Goal: Task Accomplishment & Management: Manage account settings

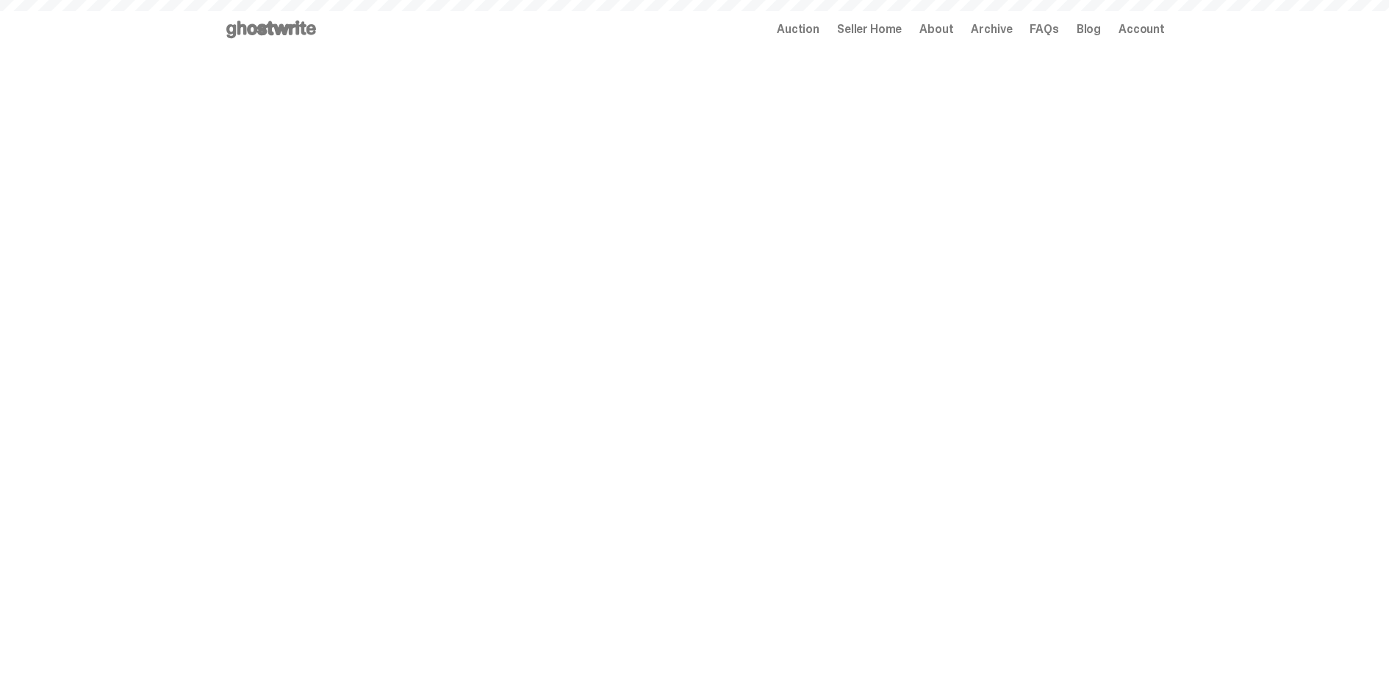
click at [881, 32] on span "Seller Home" at bounding box center [869, 30] width 65 height 12
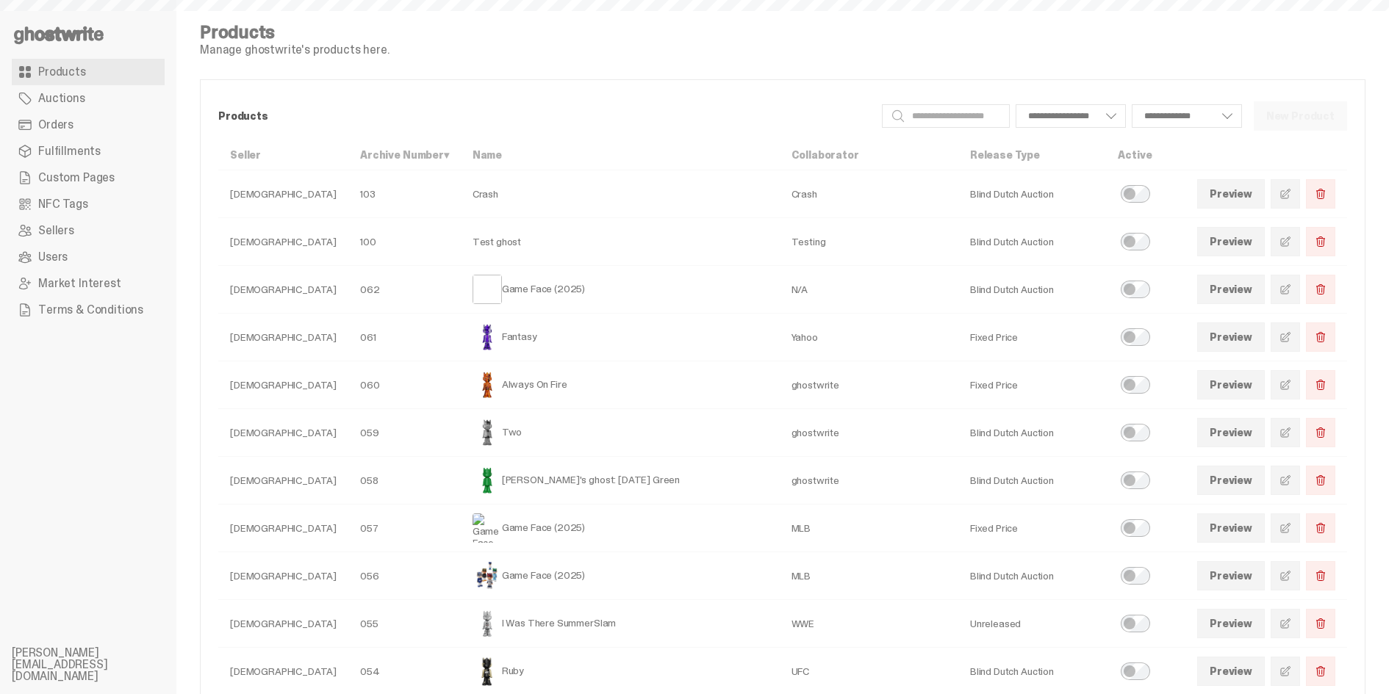
select select
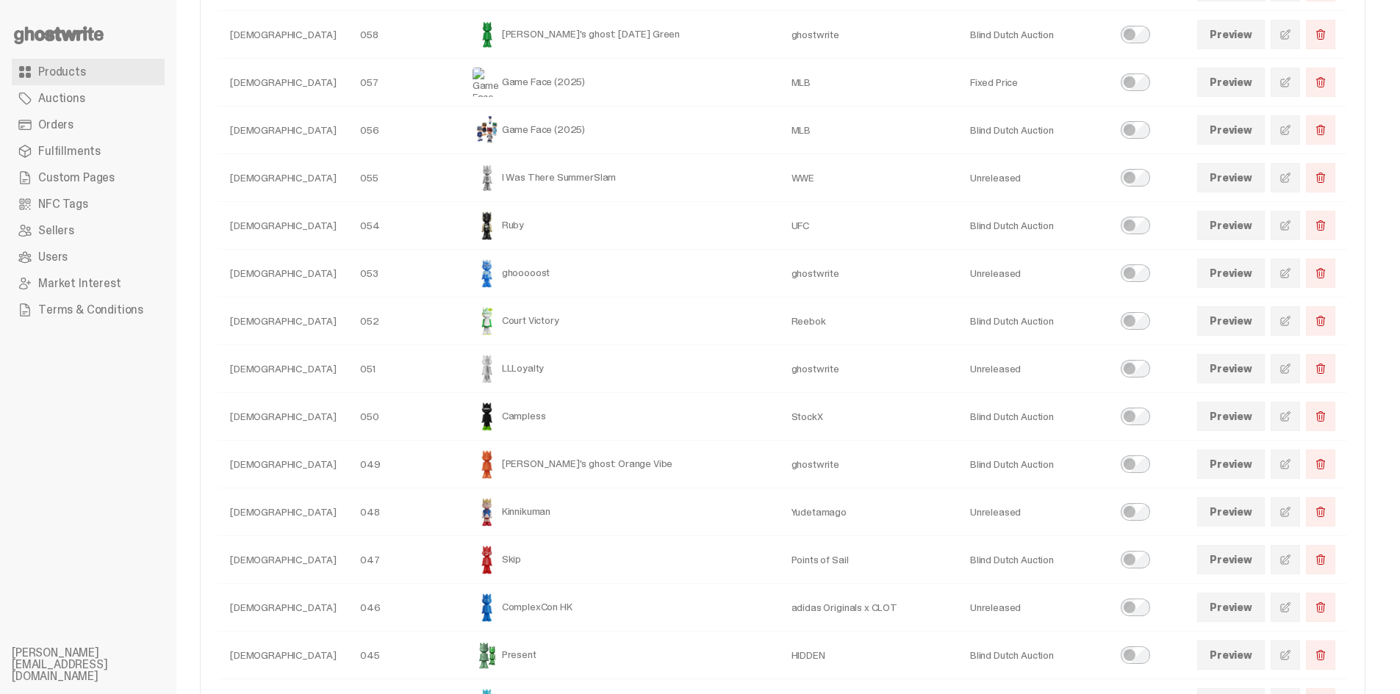
scroll to position [397, 0]
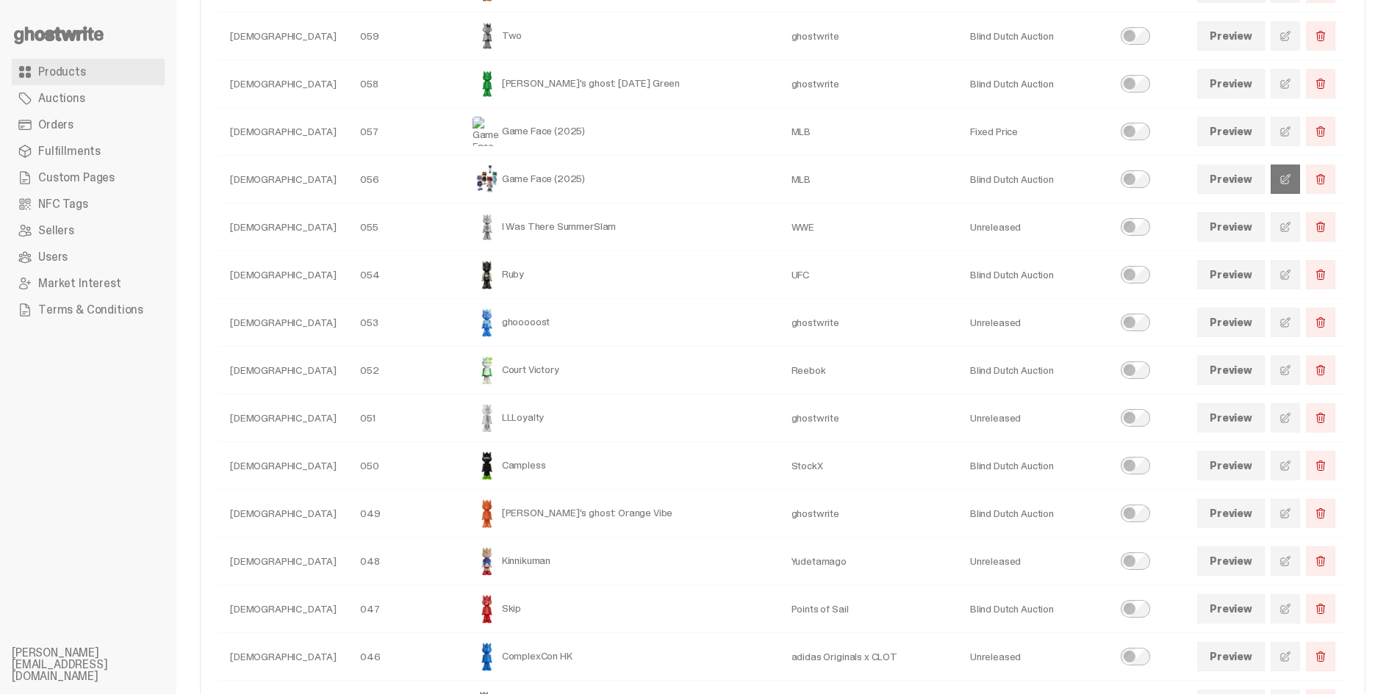
click at [1291, 174] on span at bounding box center [1285, 179] width 12 height 12
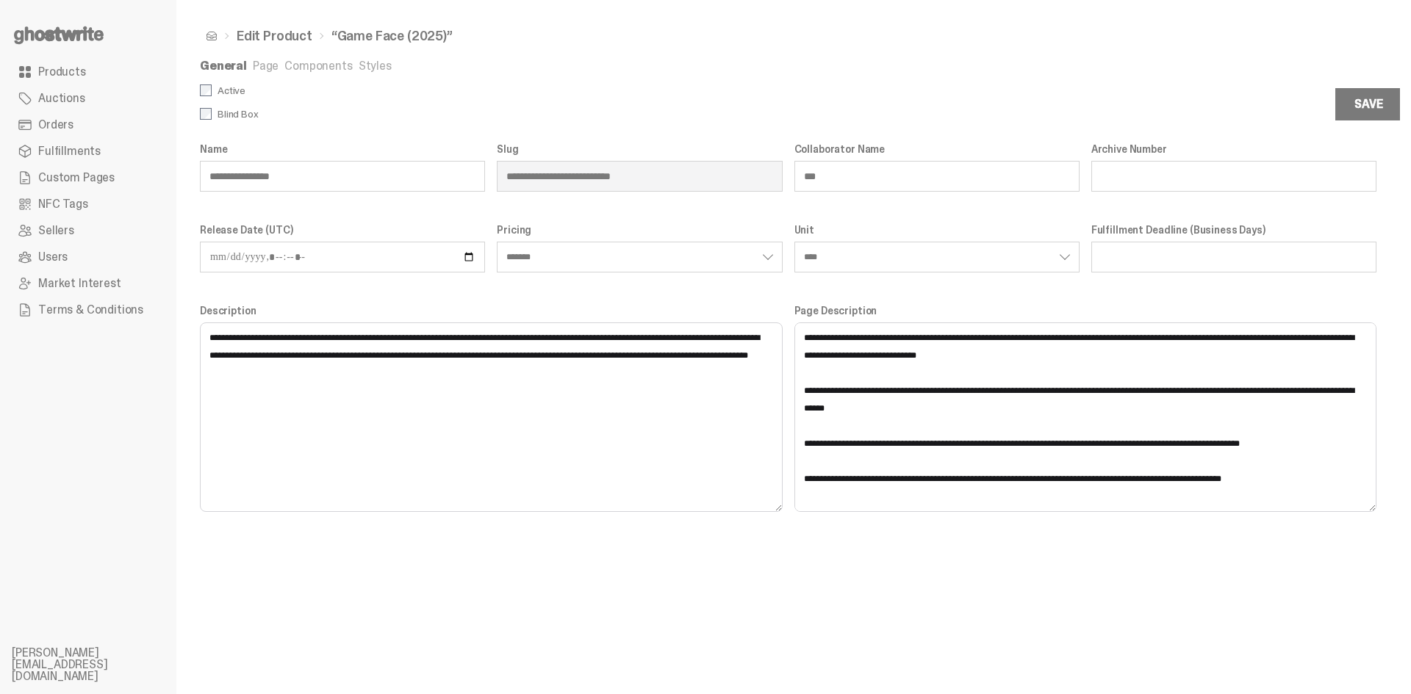
click at [310, 66] on link "Components" at bounding box center [318, 65] width 68 height 15
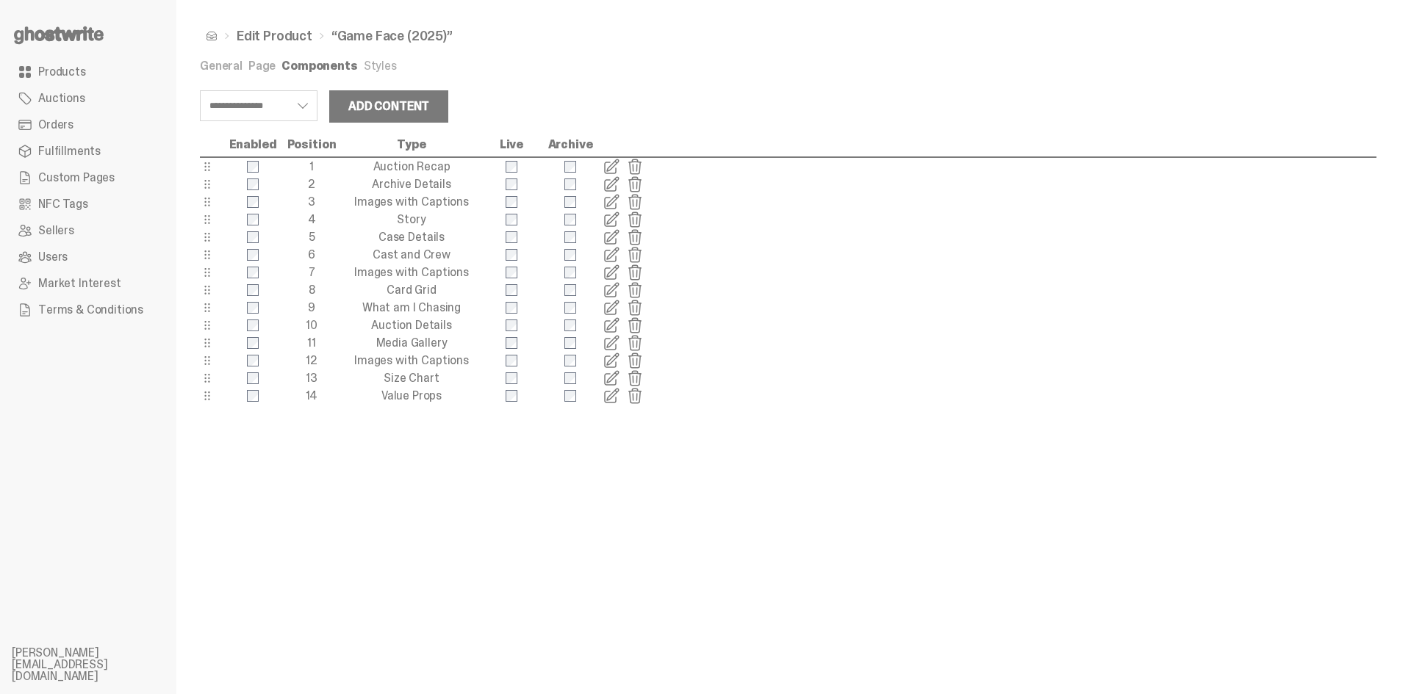
click at [611, 203] on span at bounding box center [612, 202] width 18 height 18
click at [609, 201] on span at bounding box center [612, 202] width 18 height 18
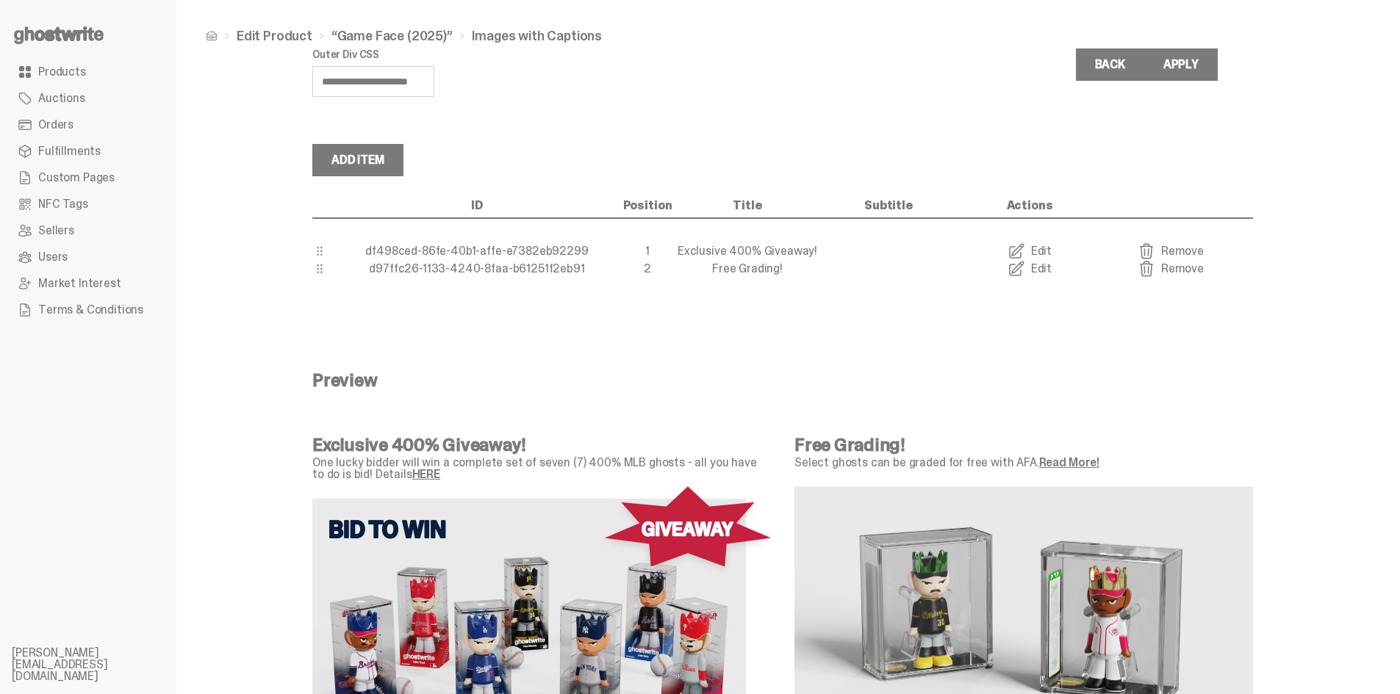
click at [1041, 251] on link "Edit" at bounding box center [1029, 252] width 141 height 18
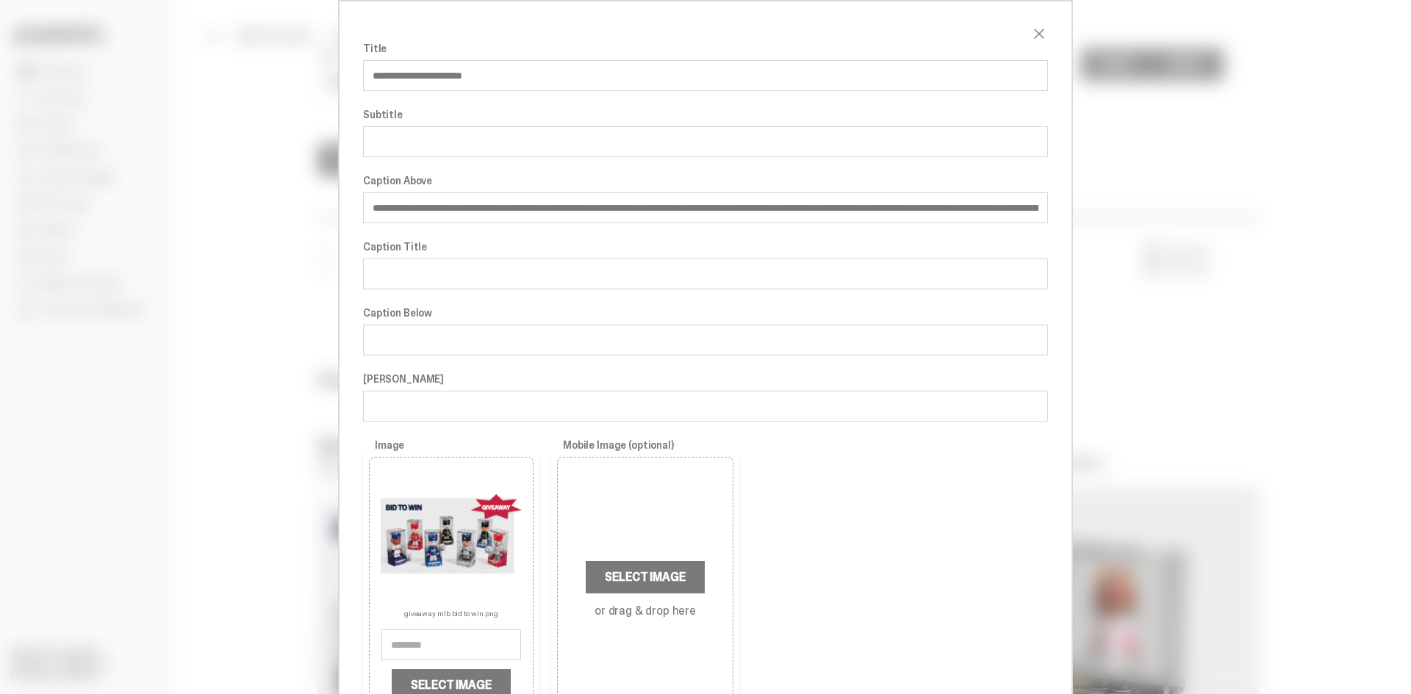
click at [1030, 37] on span "close" at bounding box center [1039, 34] width 18 height 18
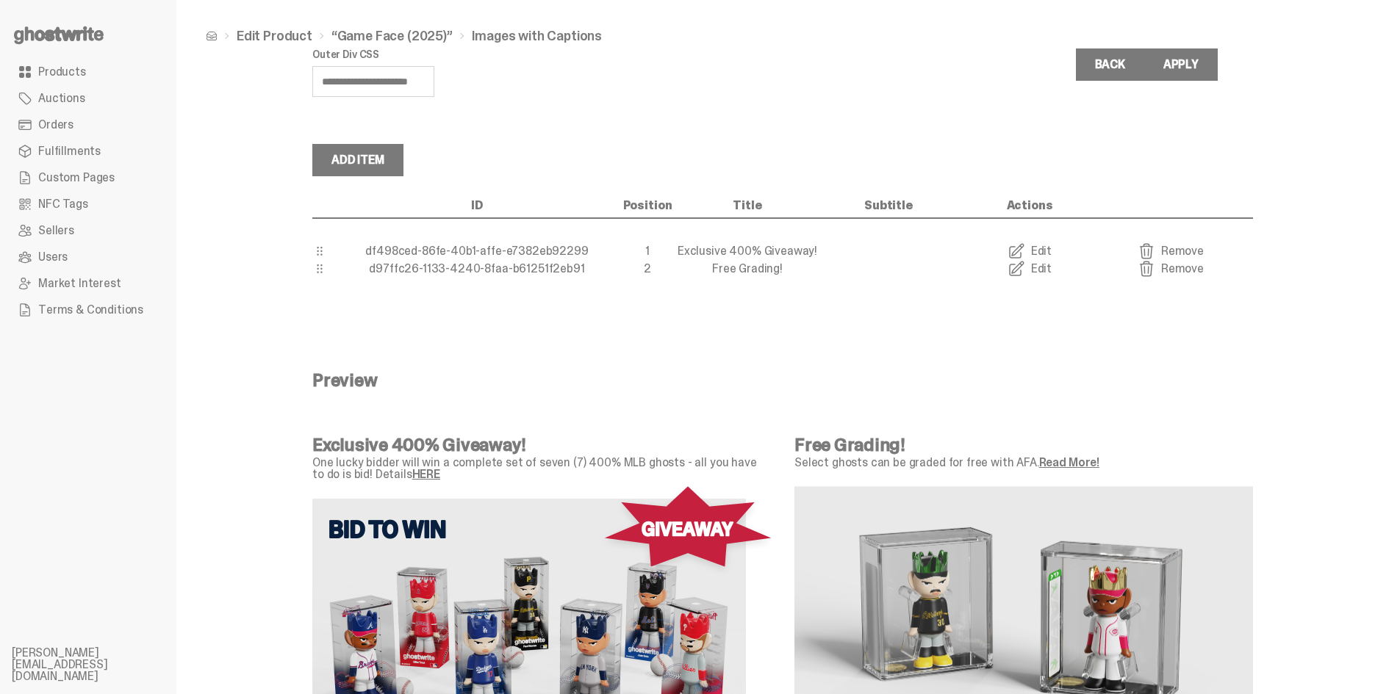
click at [1044, 276] on link "Edit" at bounding box center [1029, 269] width 141 height 18
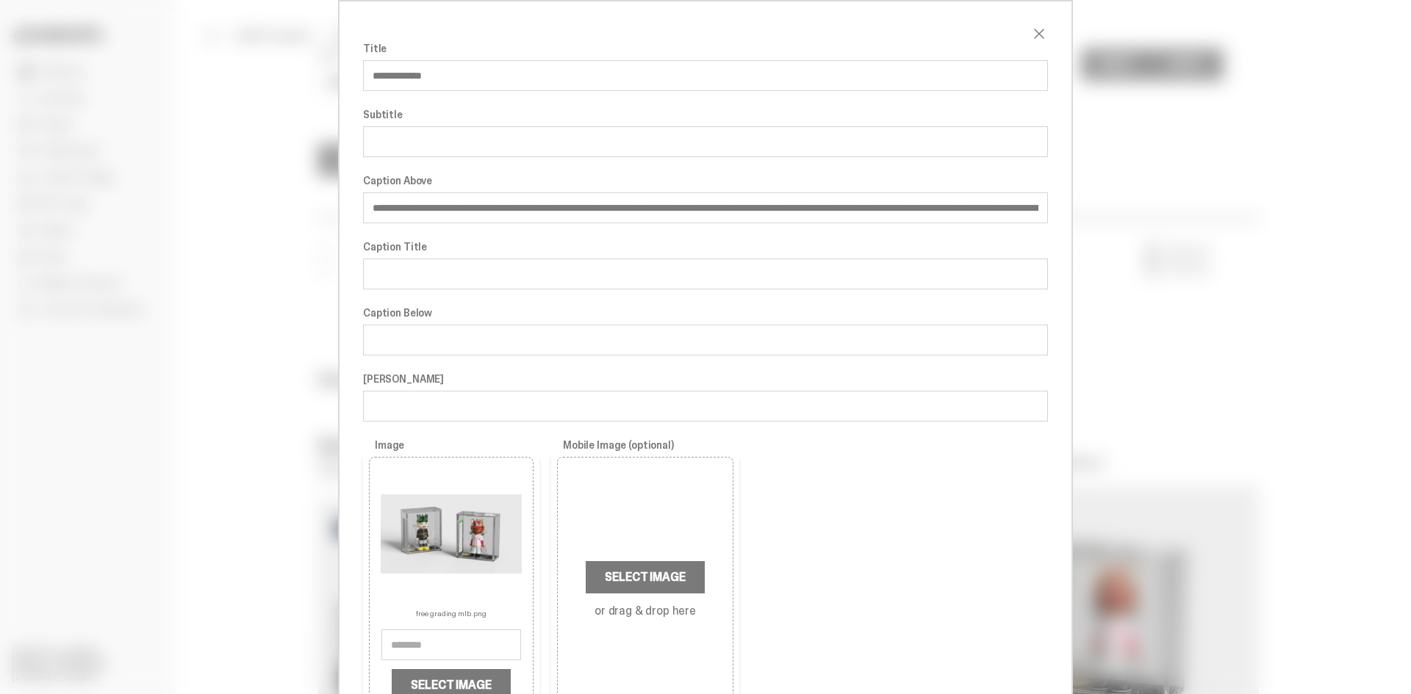
click at [776, 214] on input "**********" at bounding box center [705, 208] width 685 height 31
click at [1016, 27] on h2 at bounding box center [696, 34] width 667 height 18
click at [1030, 27] on span "close" at bounding box center [1039, 34] width 18 height 18
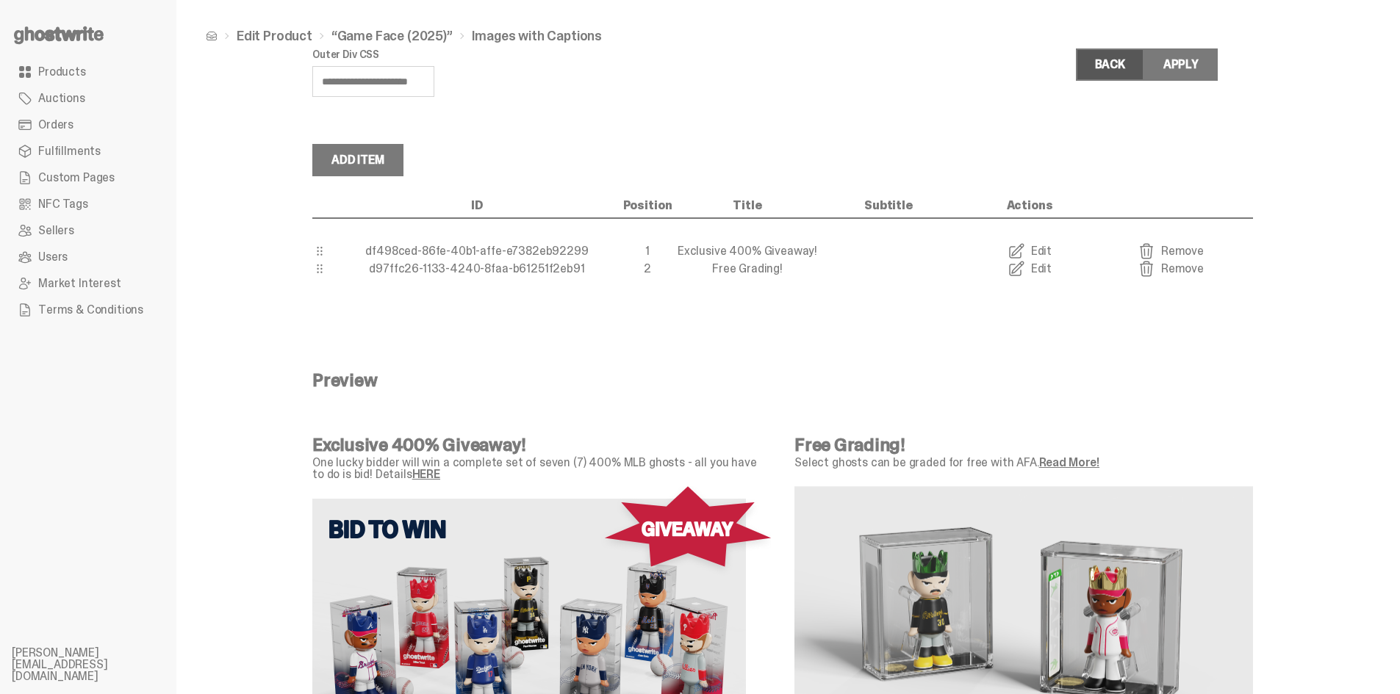
click at [1086, 62] on link "Back" at bounding box center [1110, 65] width 68 height 32
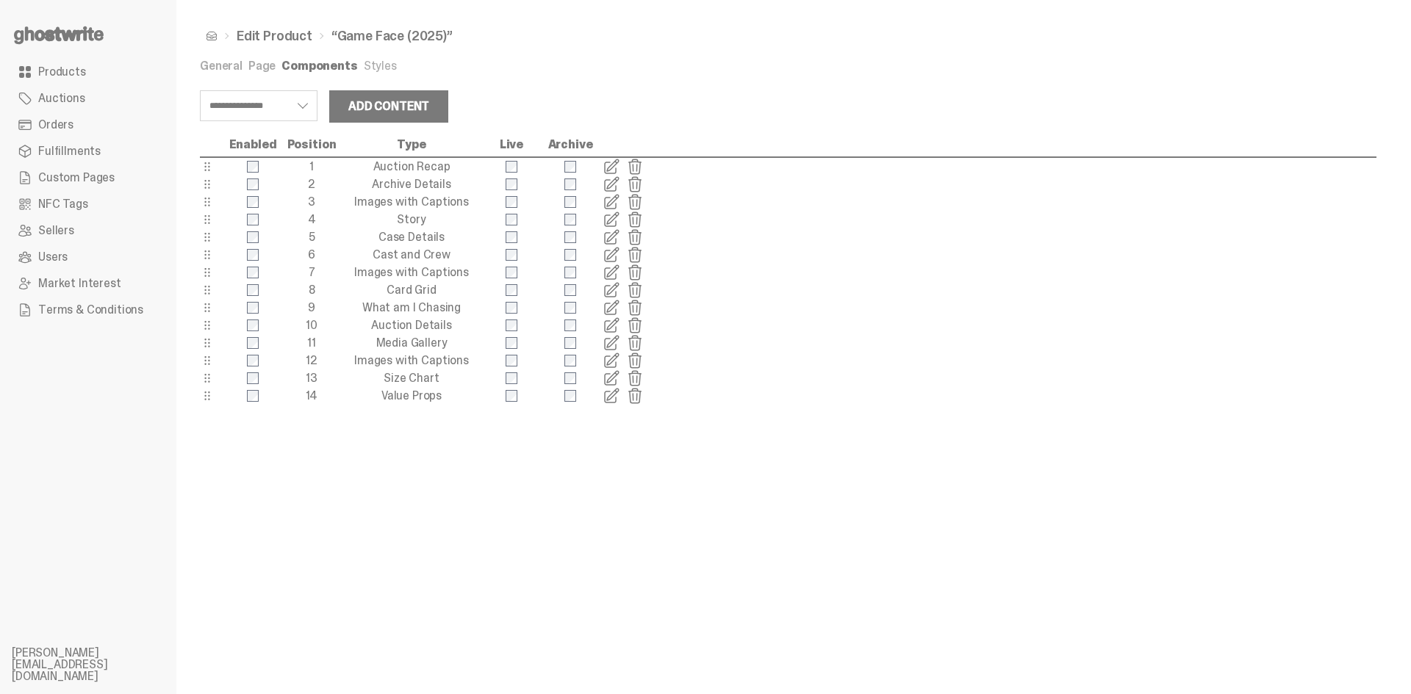
click at [616, 323] on span at bounding box center [612, 326] width 18 height 18
click at [616, 356] on span at bounding box center [612, 361] width 18 height 18
click at [613, 356] on span at bounding box center [612, 361] width 18 height 18
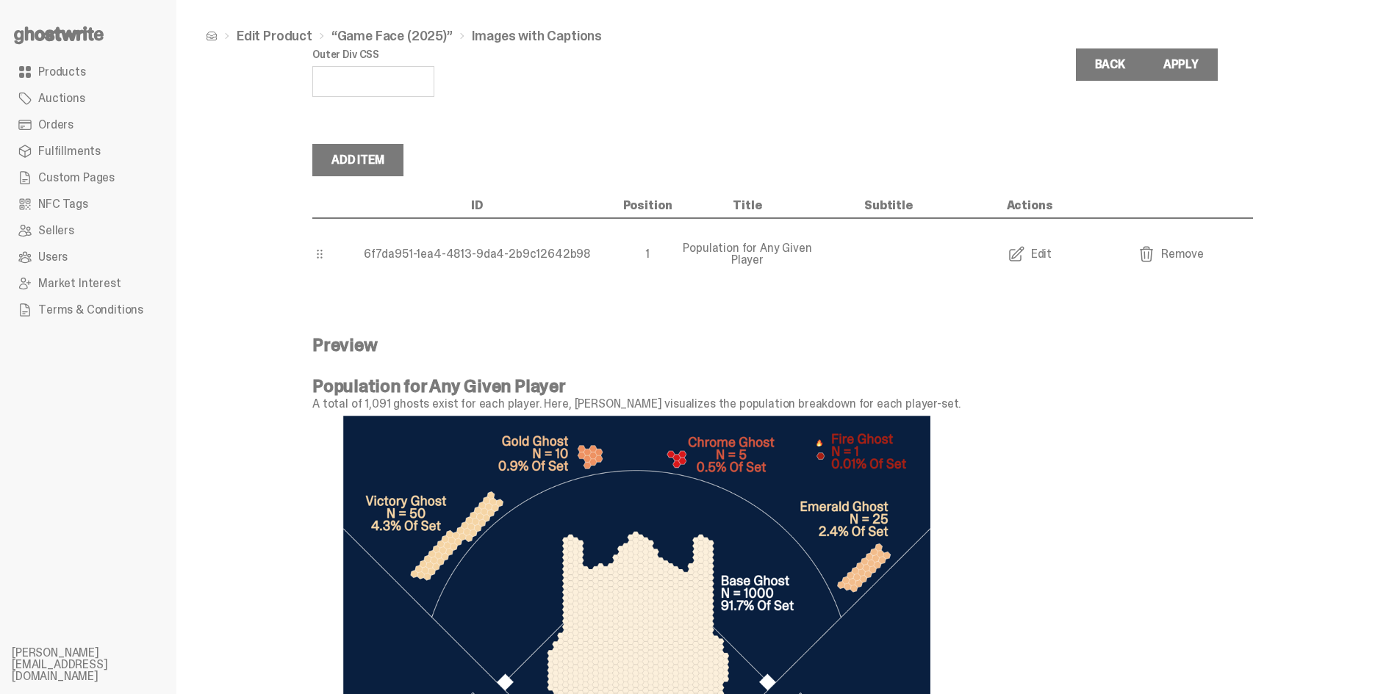
click at [1055, 251] on link "Edit" at bounding box center [1029, 254] width 141 height 18
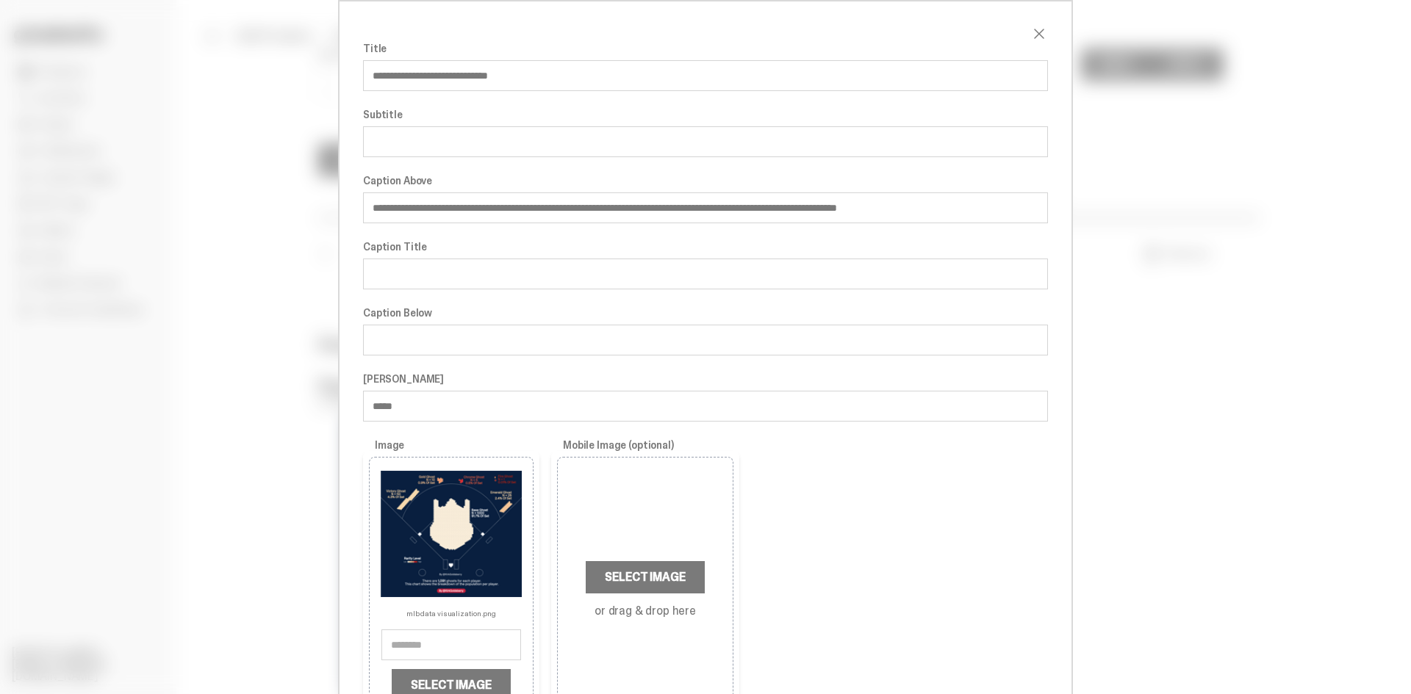
click at [1030, 32] on span "close" at bounding box center [1039, 34] width 18 height 18
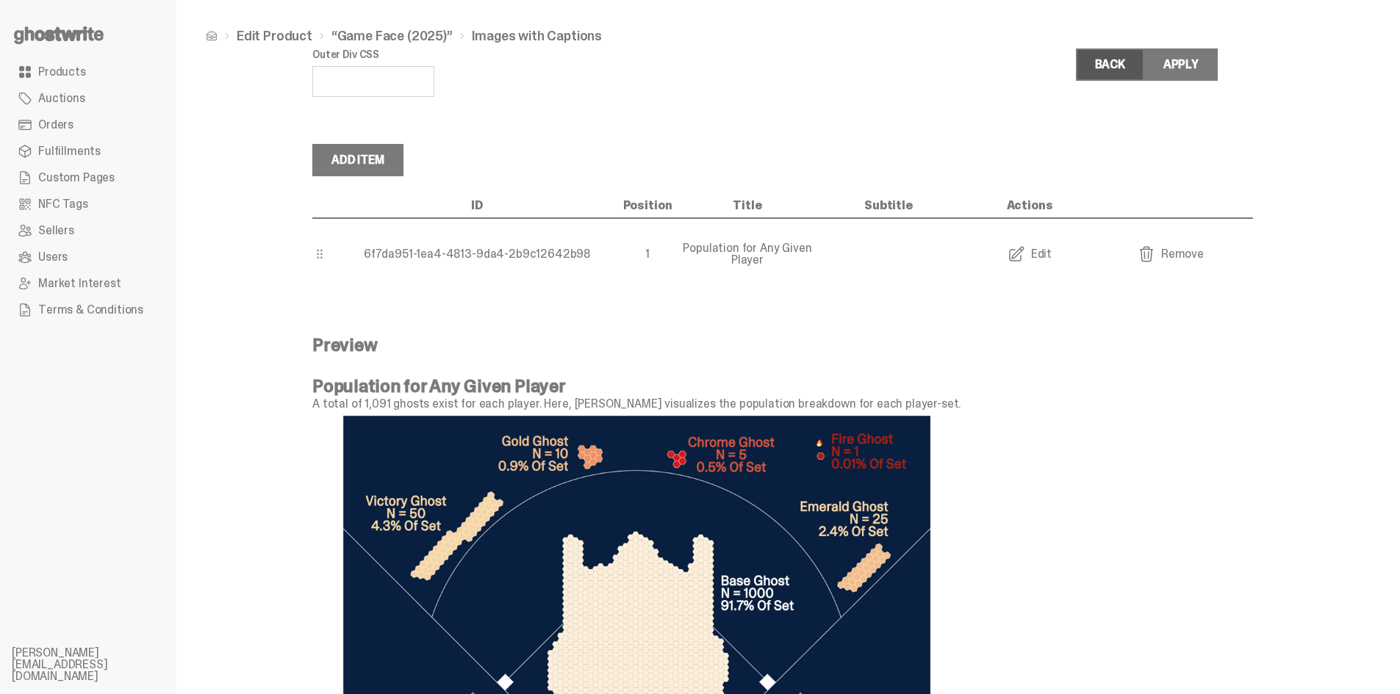
click at [1095, 79] on link "Back" at bounding box center [1110, 65] width 68 height 32
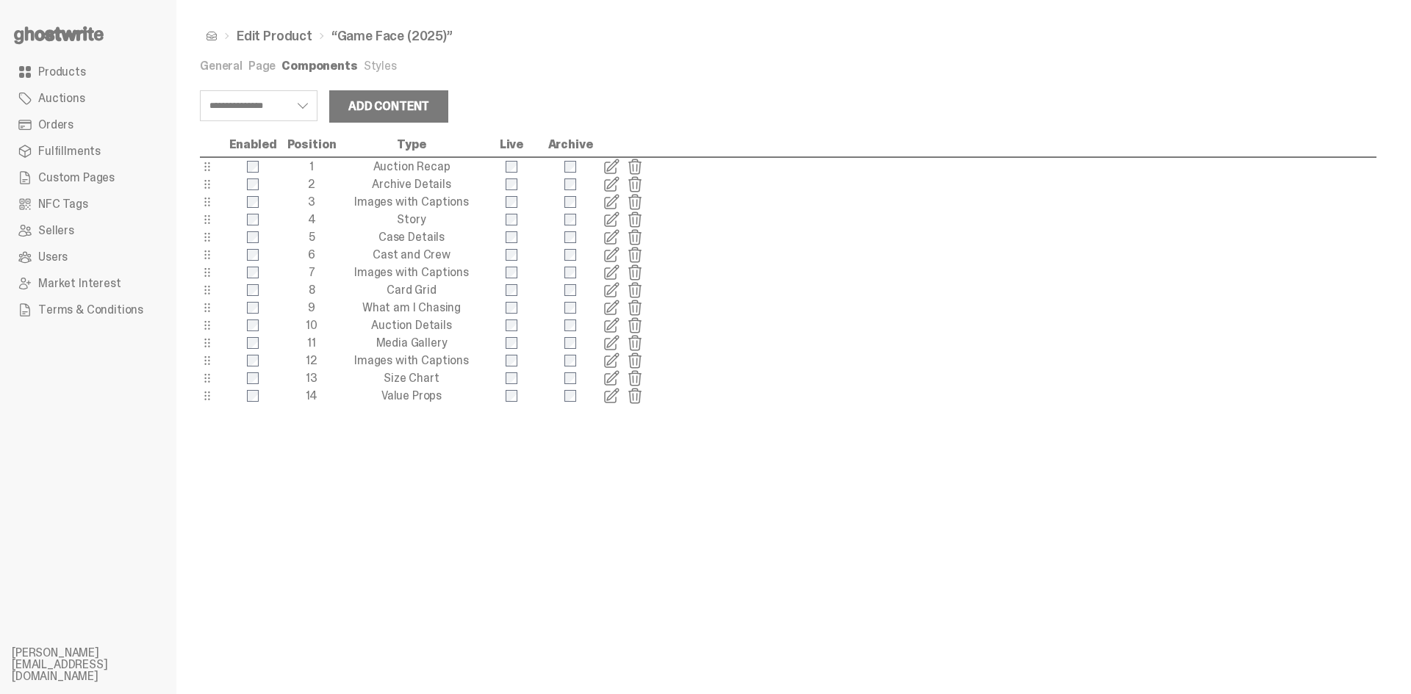
click at [376, 66] on link "Styles" at bounding box center [380, 65] width 33 height 15
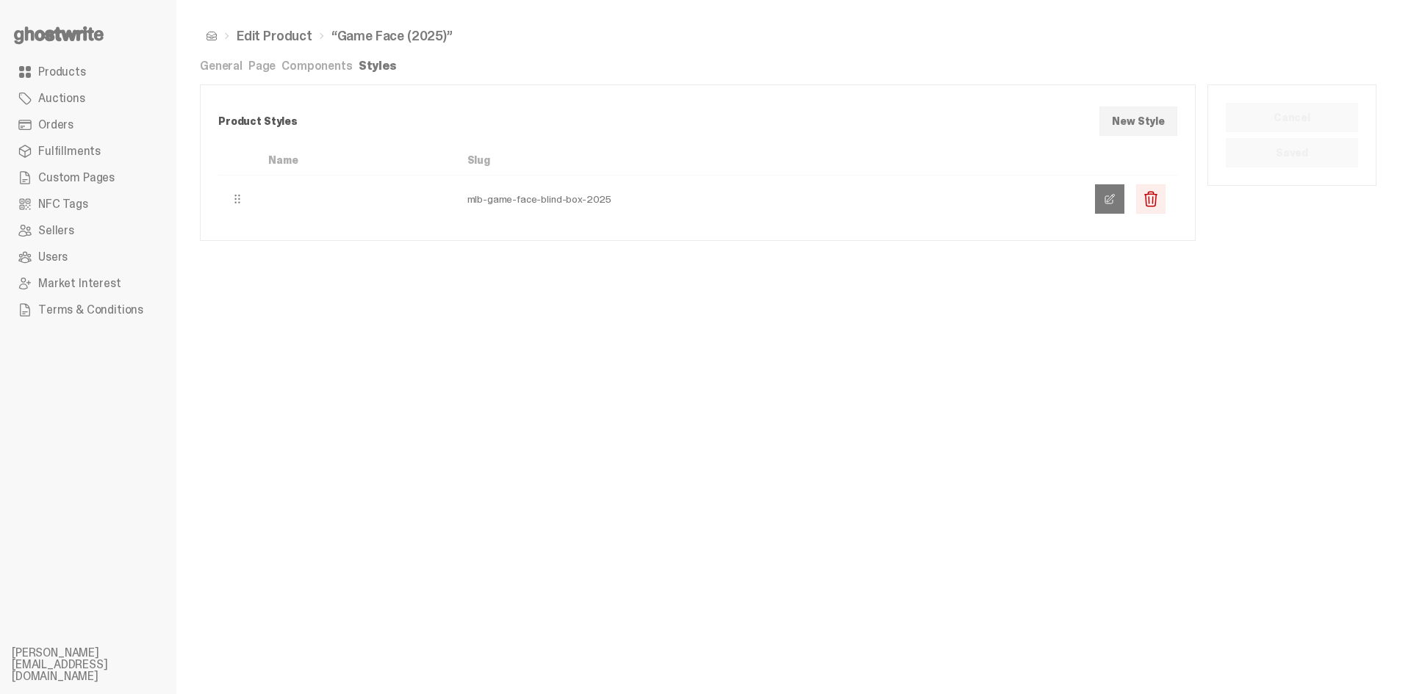
click at [1118, 191] on link at bounding box center [1109, 198] width 29 height 29
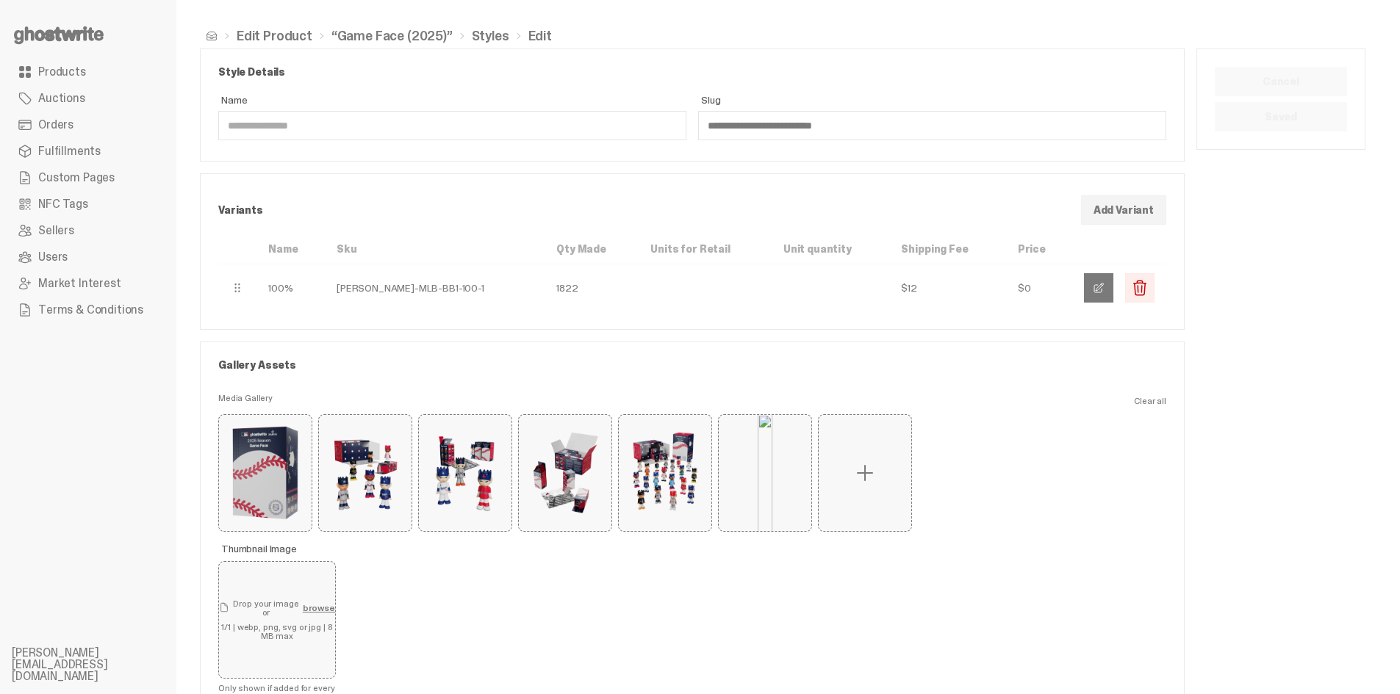
click at [1102, 291] on button "button" at bounding box center [1098, 287] width 29 height 29
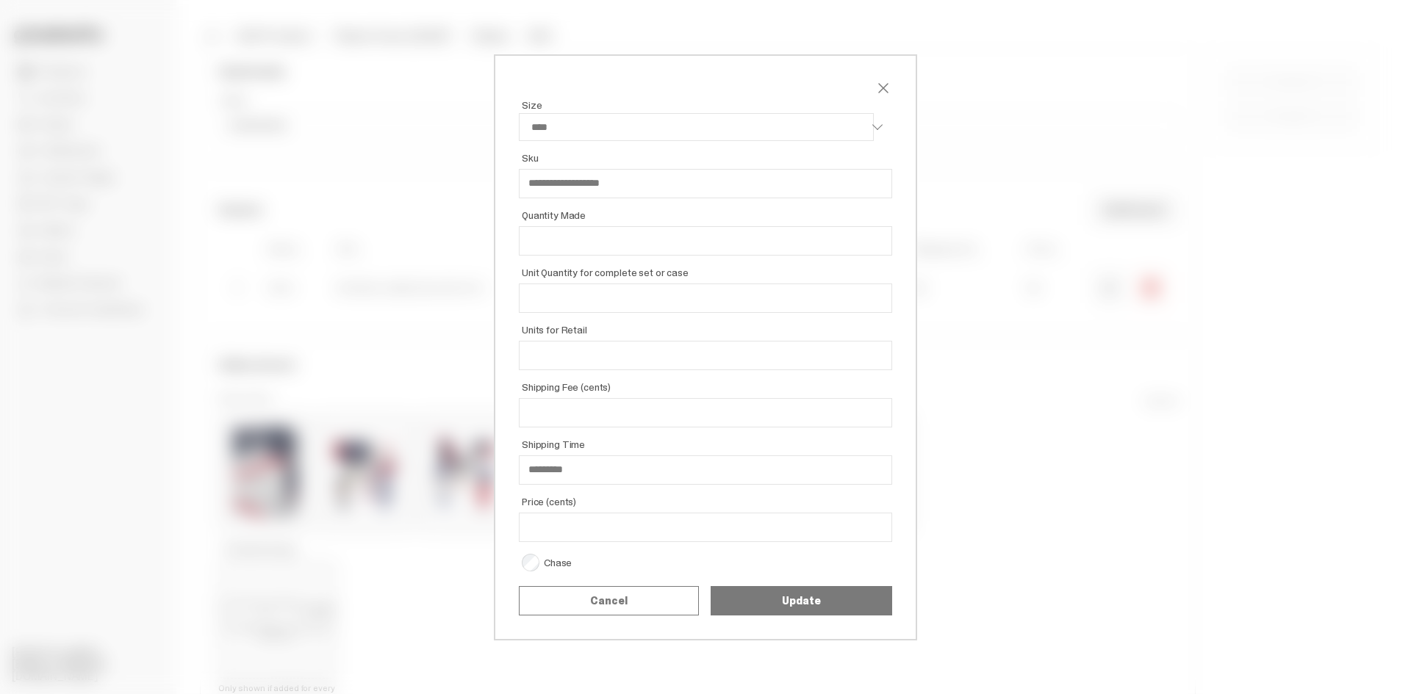
click at [875, 86] on span "close" at bounding box center [884, 88] width 18 height 18
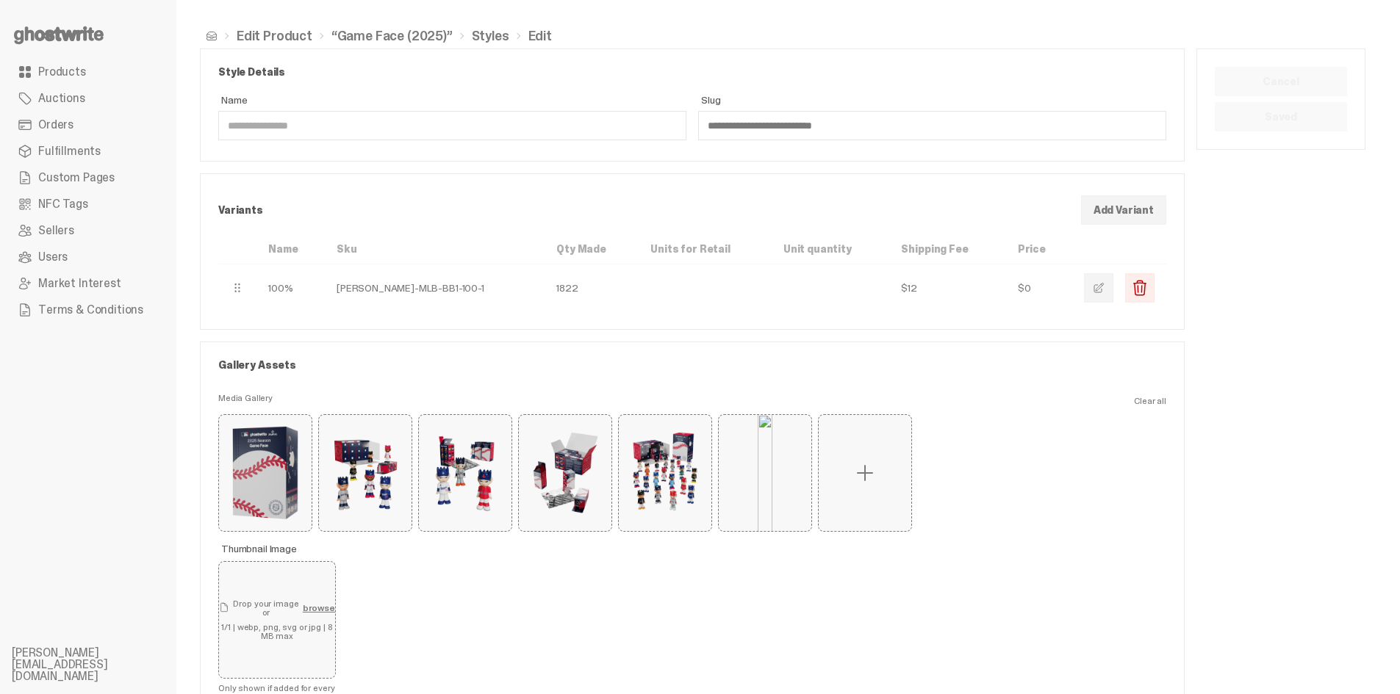
click at [312, 35] on li "“Game Face (2025)”" at bounding box center [382, 35] width 140 height 13
click at [289, 39] on link "Edit Product" at bounding box center [275, 35] width 76 height 13
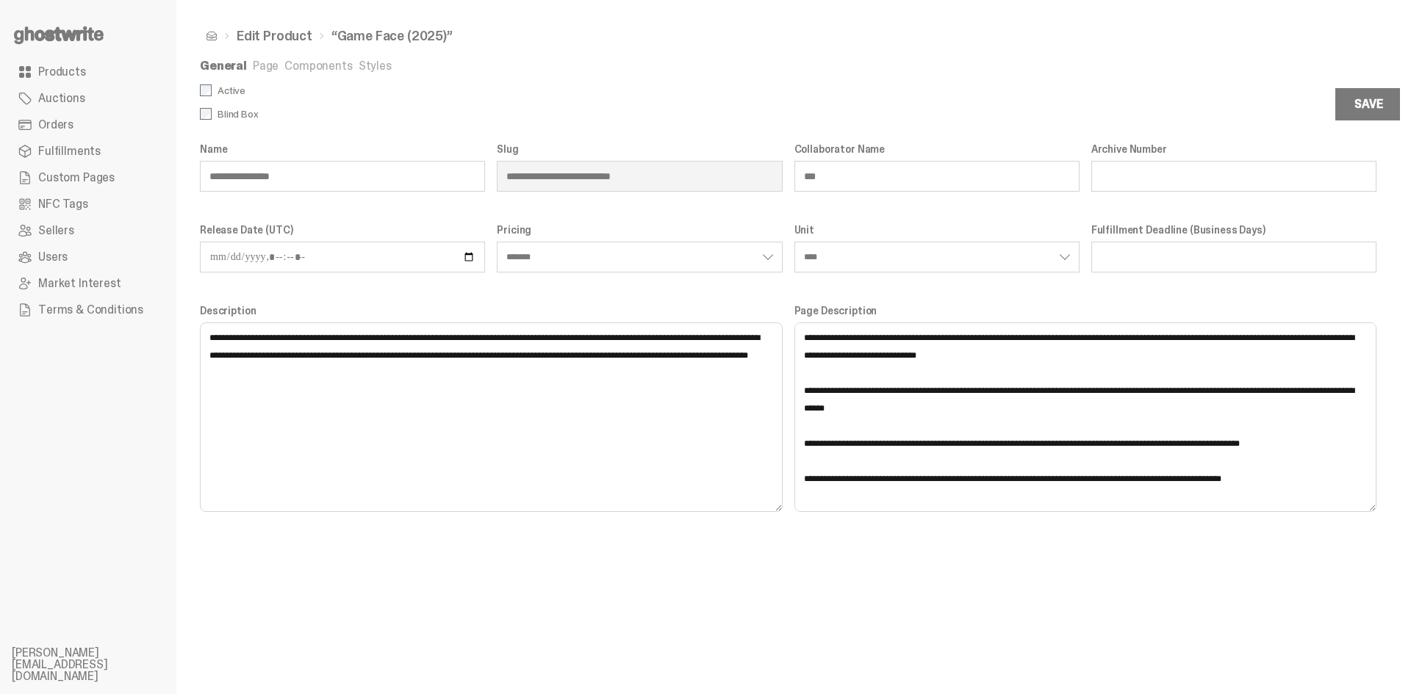
click at [256, 66] on link "Page" at bounding box center [266, 65] width 26 height 15
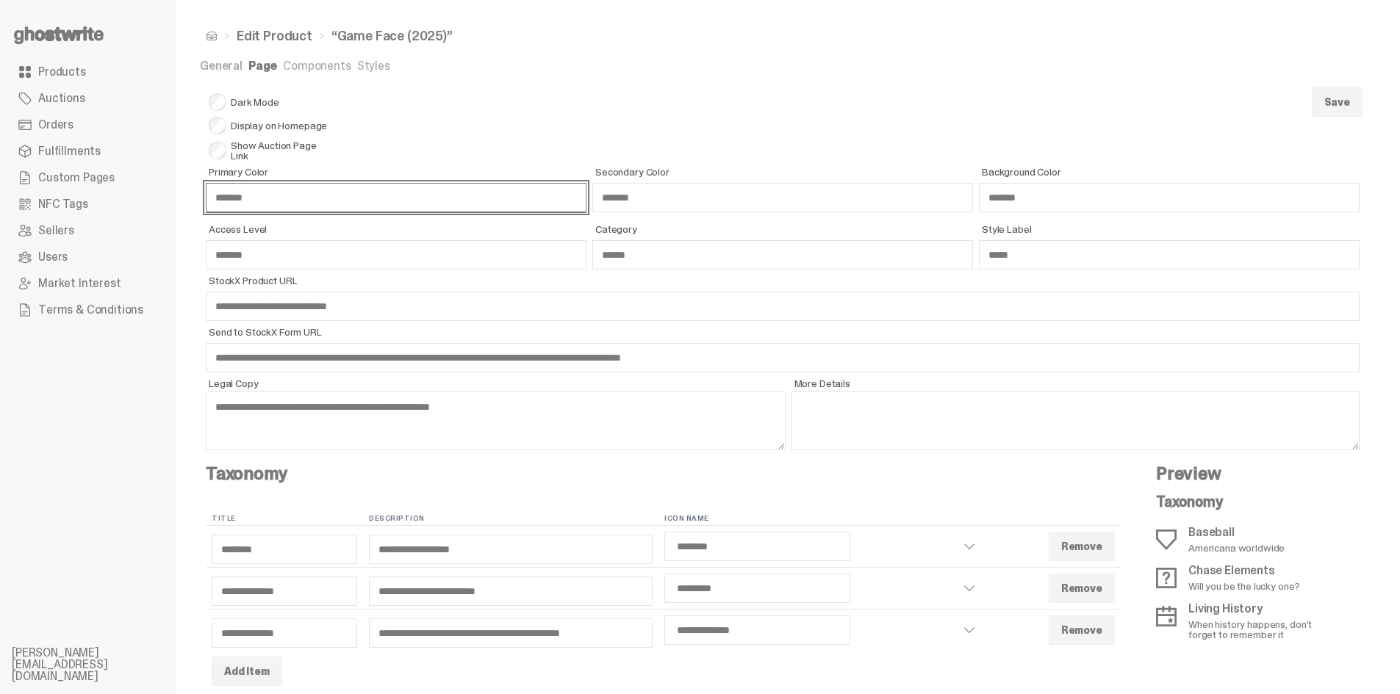
click at [285, 198] on input "*******" at bounding box center [396, 197] width 381 height 29
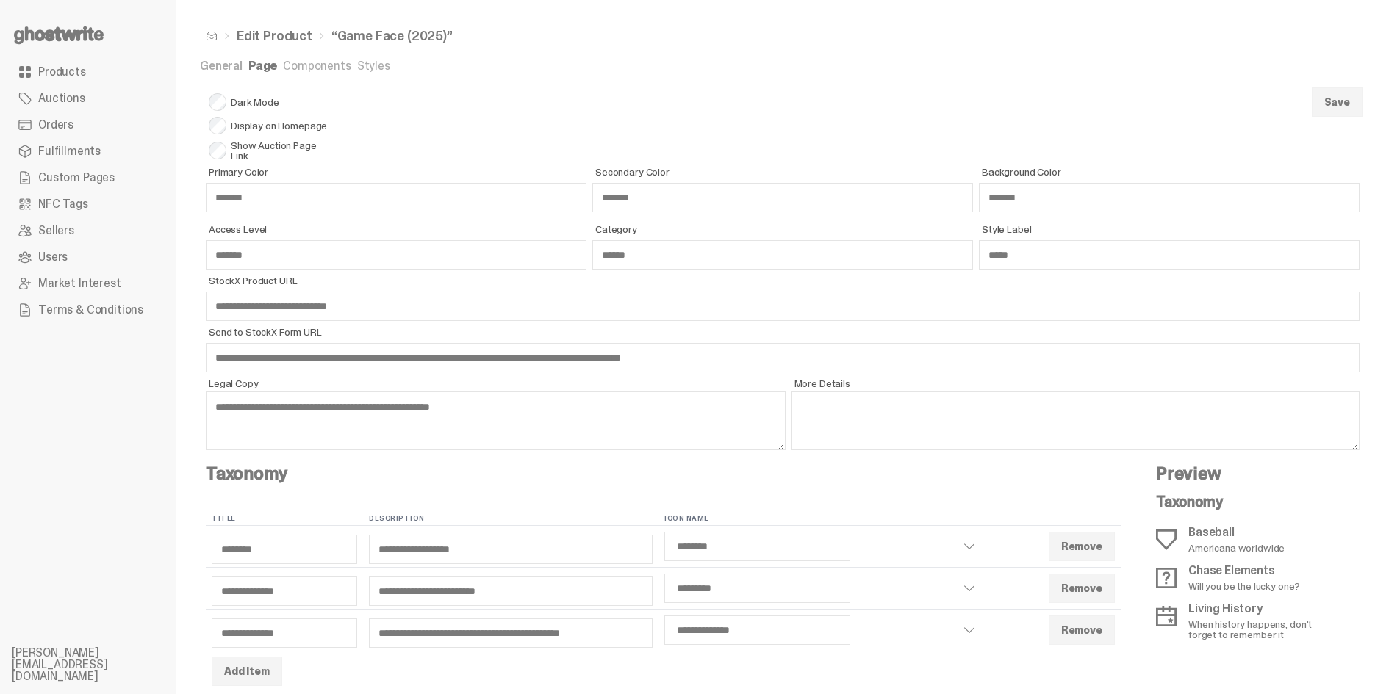
select select "********"
select select "*********"
select select "**********"
click at [58, 68] on span "Products" at bounding box center [62, 72] width 48 height 12
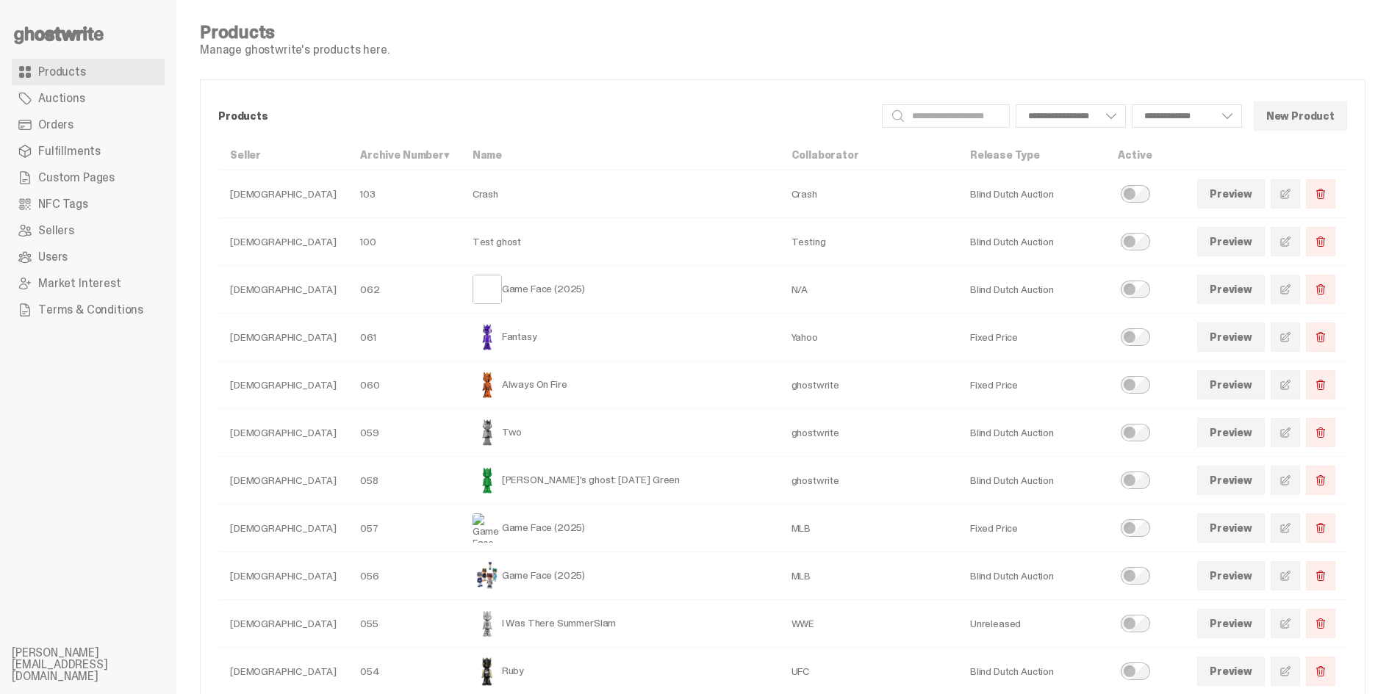
click at [54, 38] on use at bounding box center [59, 35] width 90 height 18
click at [62, 30] on use at bounding box center [59, 35] width 90 height 18
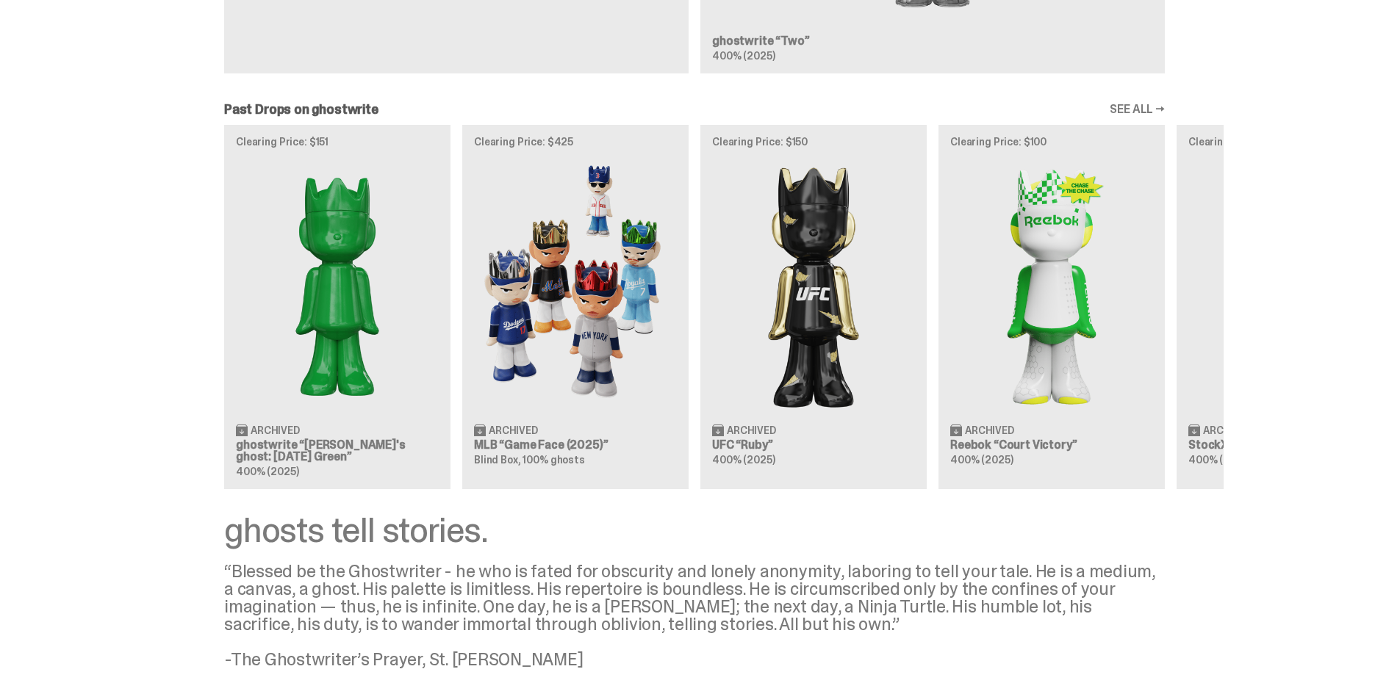
scroll to position [1176, 0]
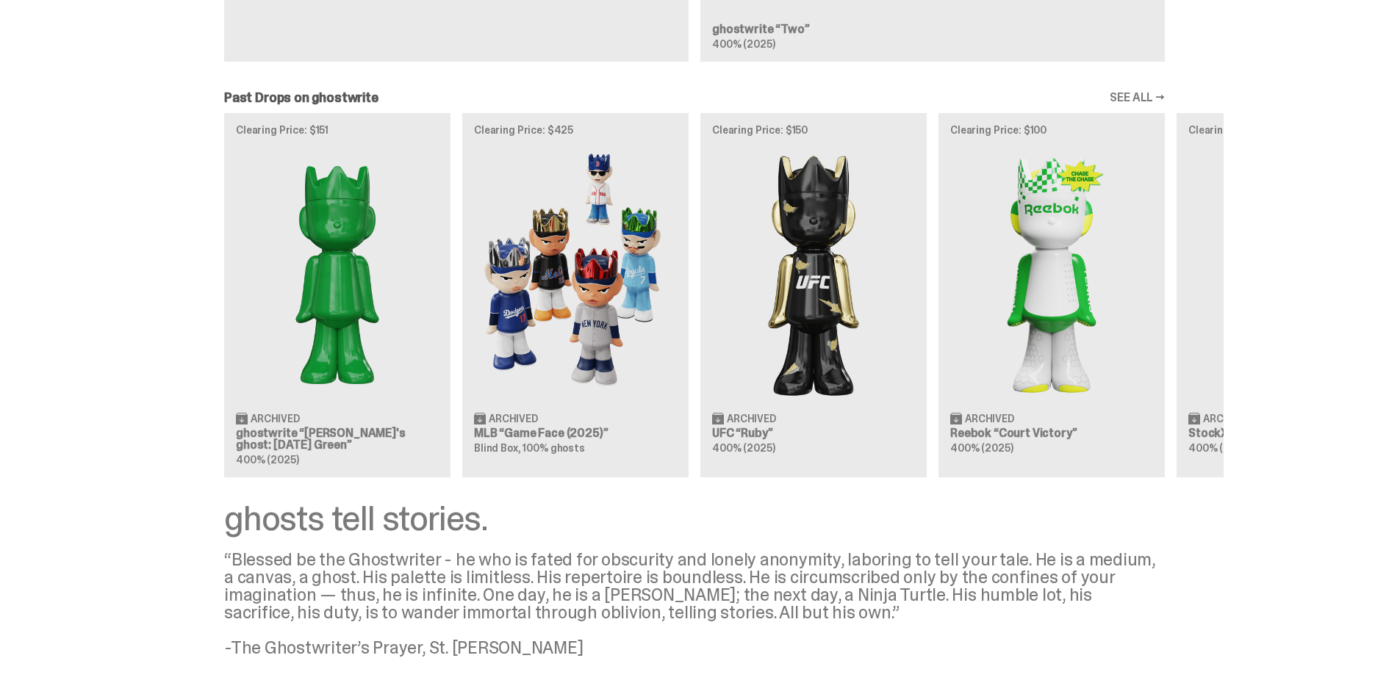
click at [610, 298] on div "Clearing Price: $151 Archived ghostwrite “Schrödinger's ghost: Sunday Green” 40…" at bounding box center [694, 295] width 1058 height 364
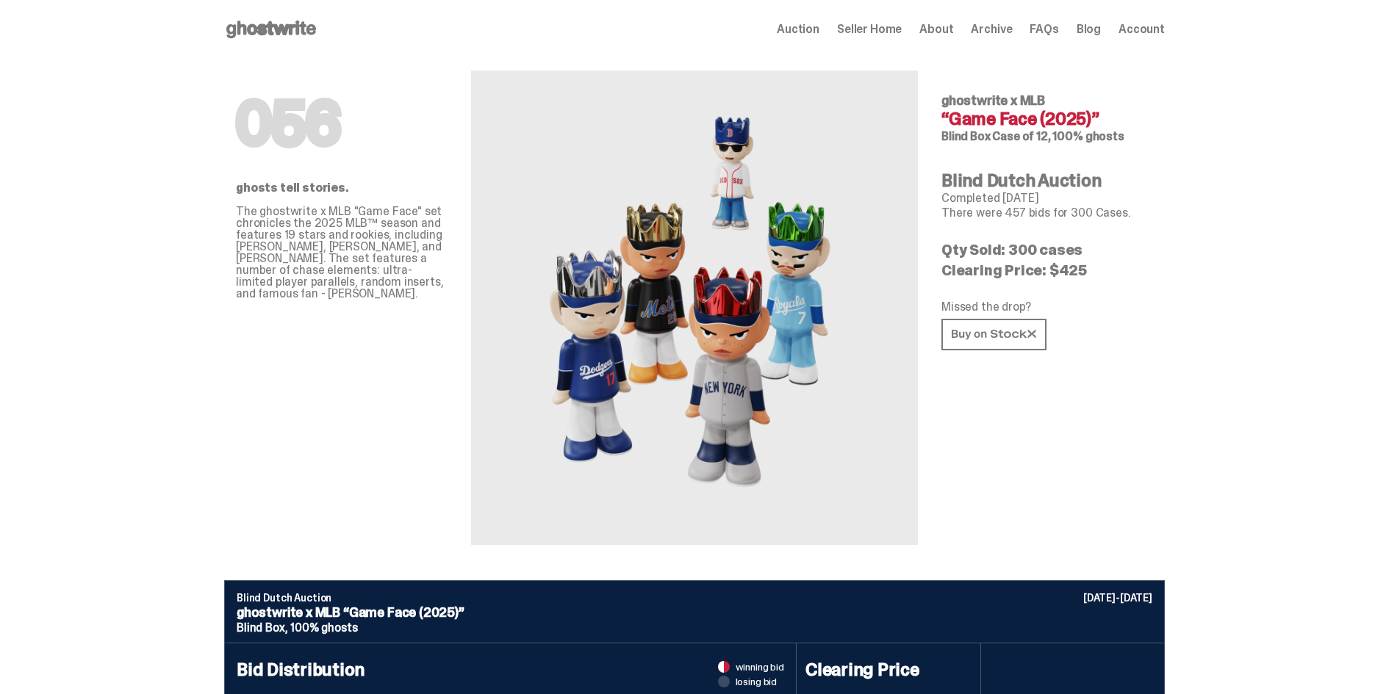
click at [890, 27] on span "Seller Home" at bounding box center [869, 30] width 65 height 12
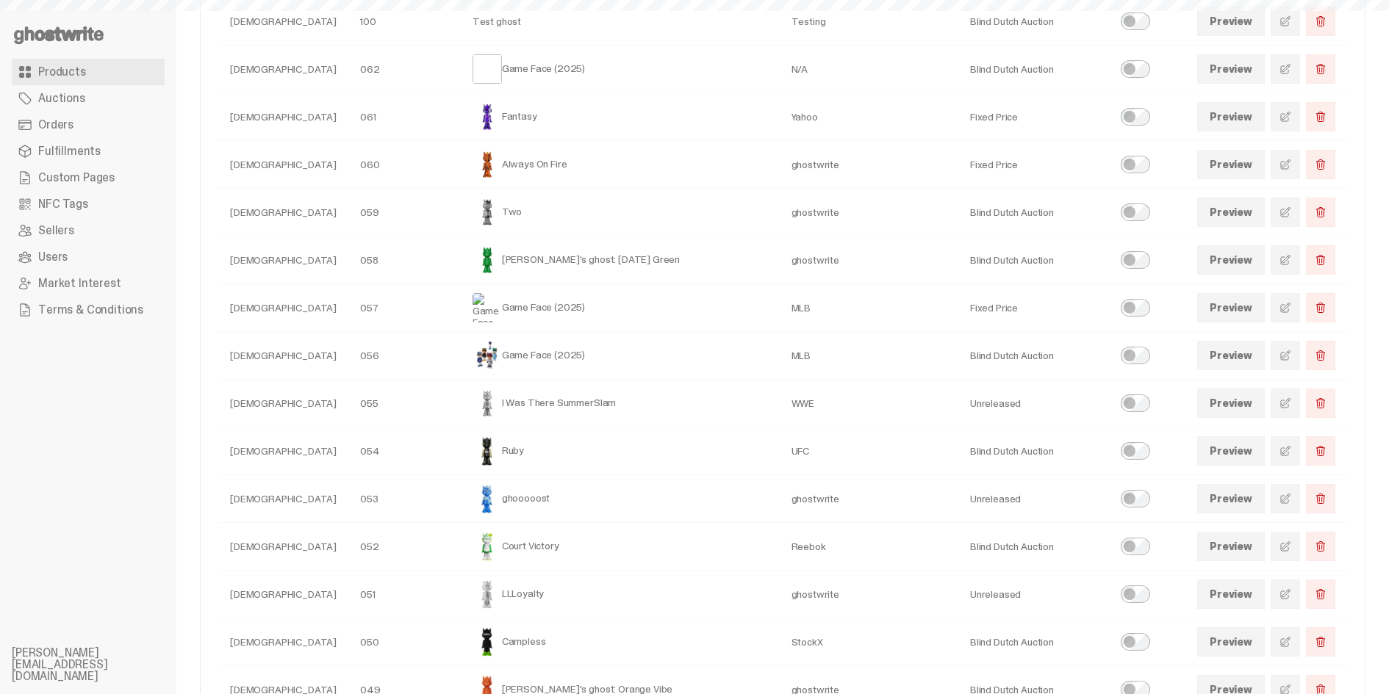
select select
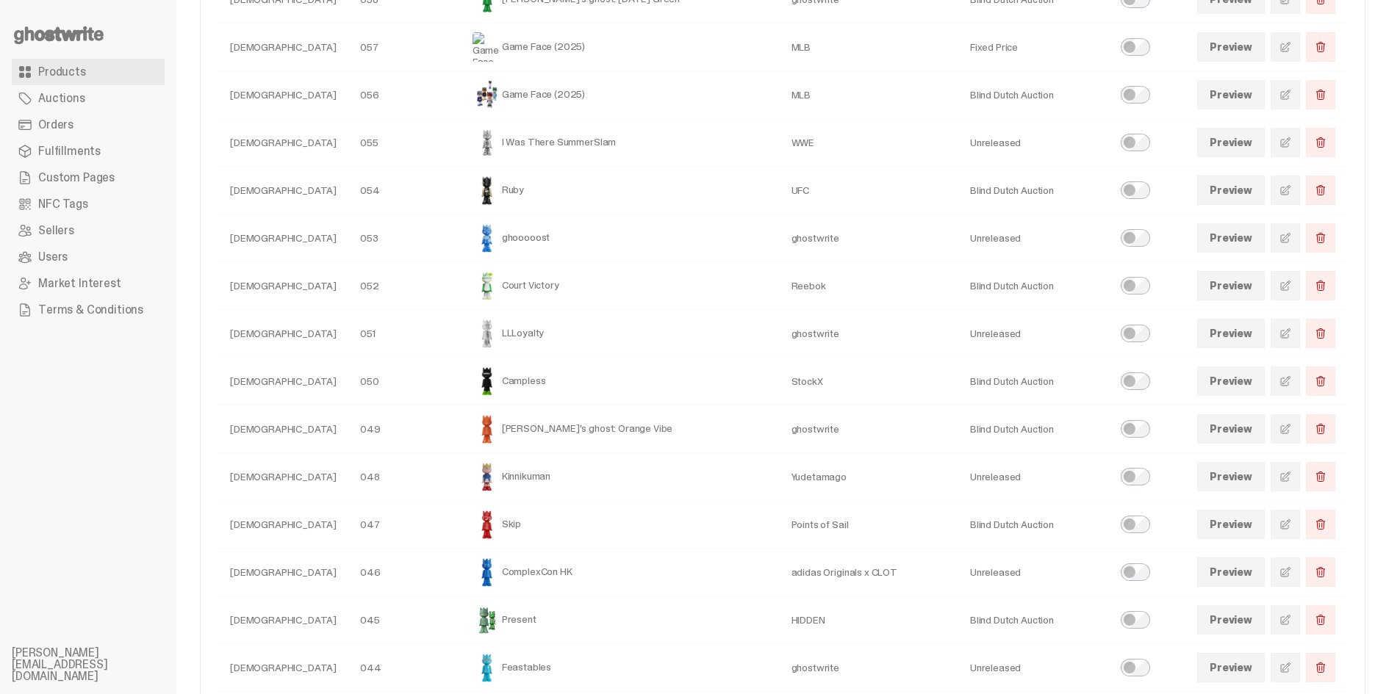
scroll to position [514, 0]
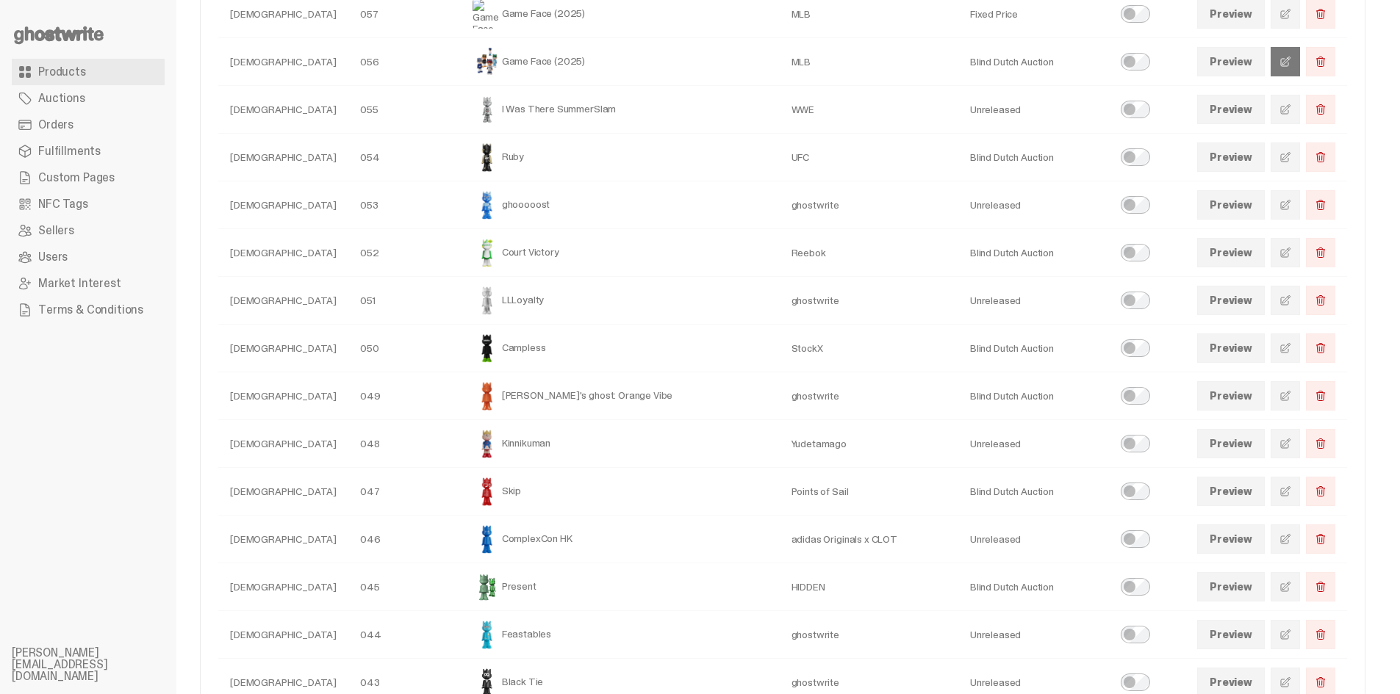
click at [1287, 59] on link at bounding box center [1285, 61] width 29 height 29
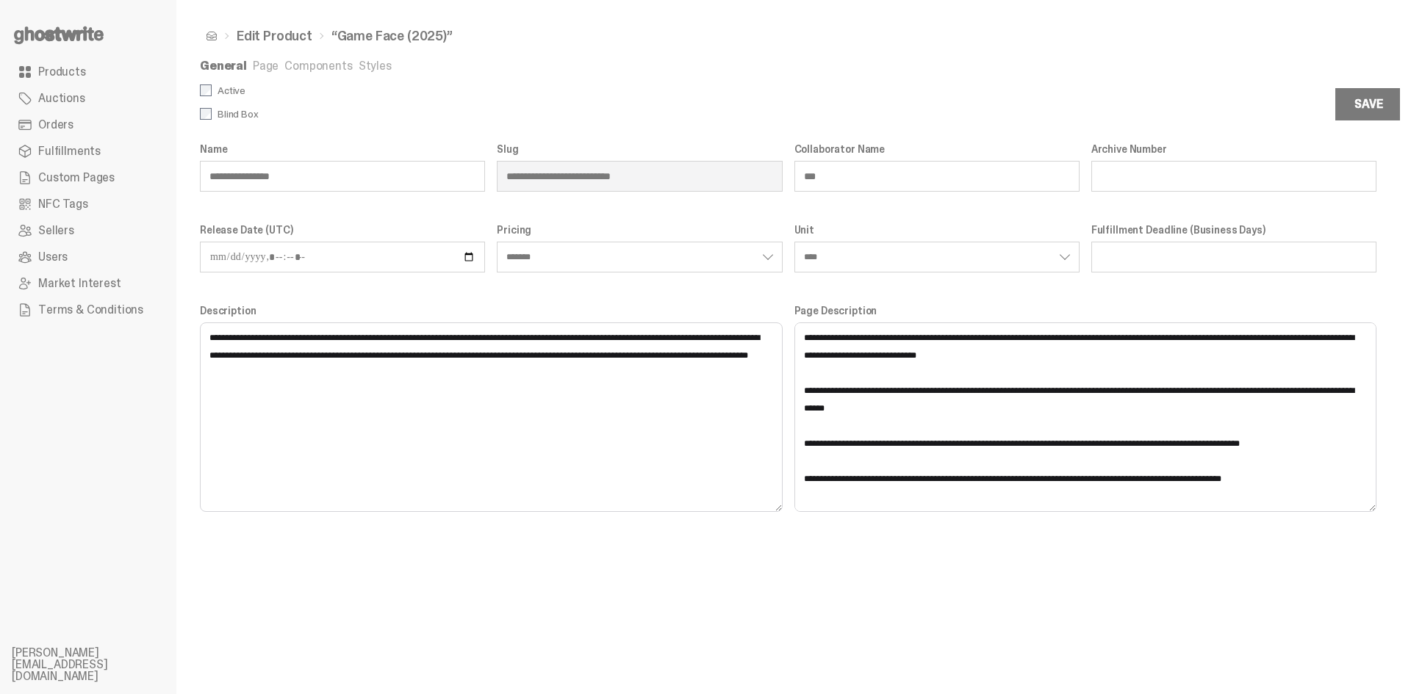
click at [292, 55] on div "**********" at bounding box center [788, 347] width 1224 height 694
click at [294, 60] on link "Components" at bounding box center [318, 65] width 68 height 15
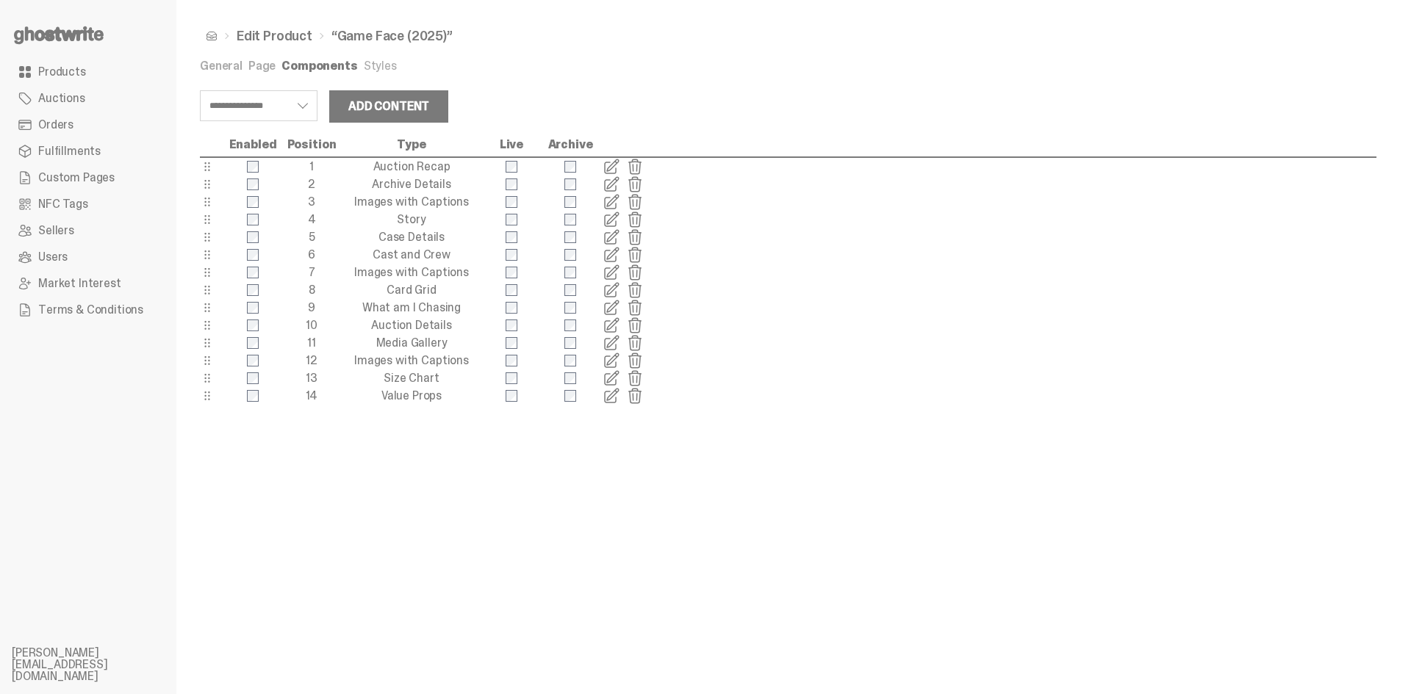
click at [616, 162] on span at bounding box center [612, 167] width 18 height 18
click at [611, 184] on span at bounding box center [612, 185] width 18 height 18
click at [615, 326] on span at bounding box center [612, 326] width 18 height 18
